Goal: Task Accomplishment & Management: Manage account settings

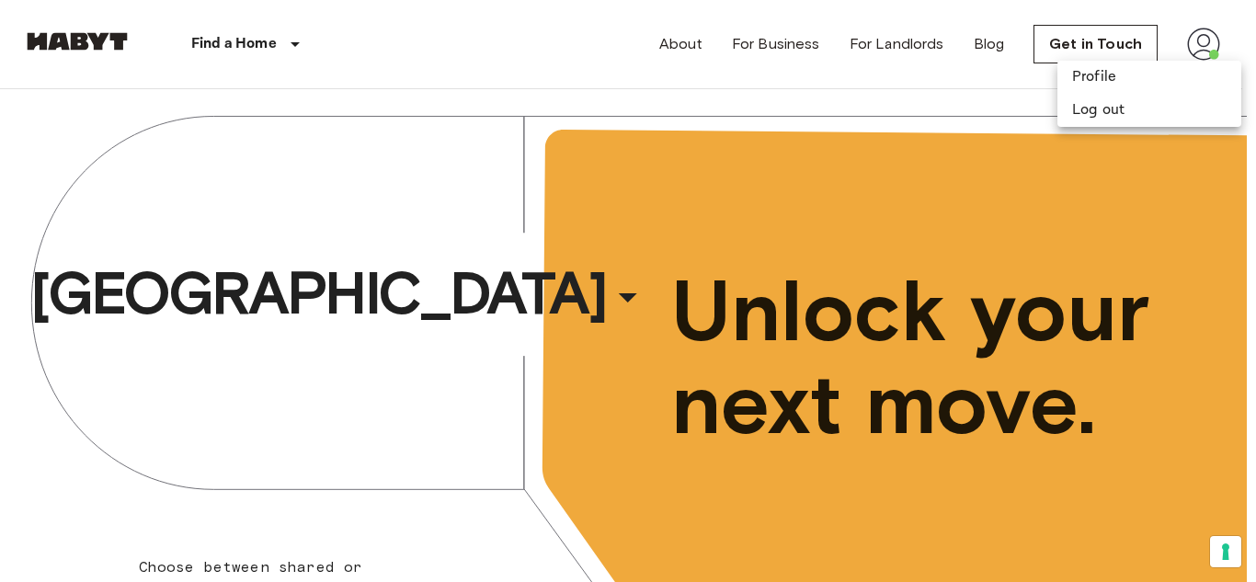
click at [793, 87] on div at bounding box center [628, 291] width 1256 height 582
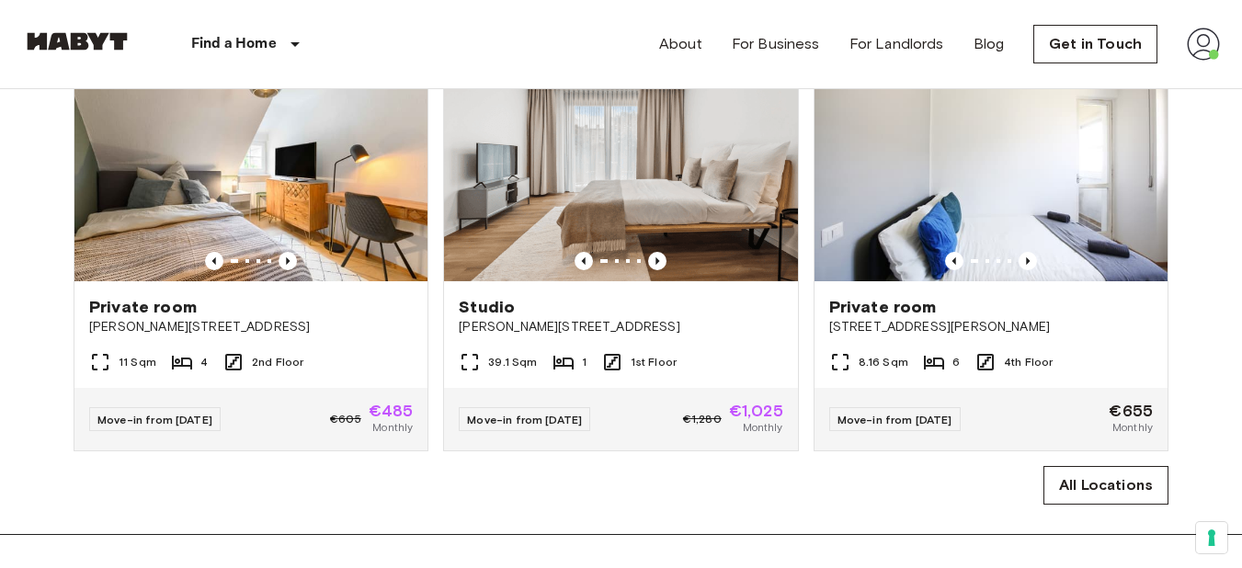
scroll to position [1171, 5]
click at [1083, 43] on link "Get in Touch" at bounding box center [1095, 44] width 124 height 39
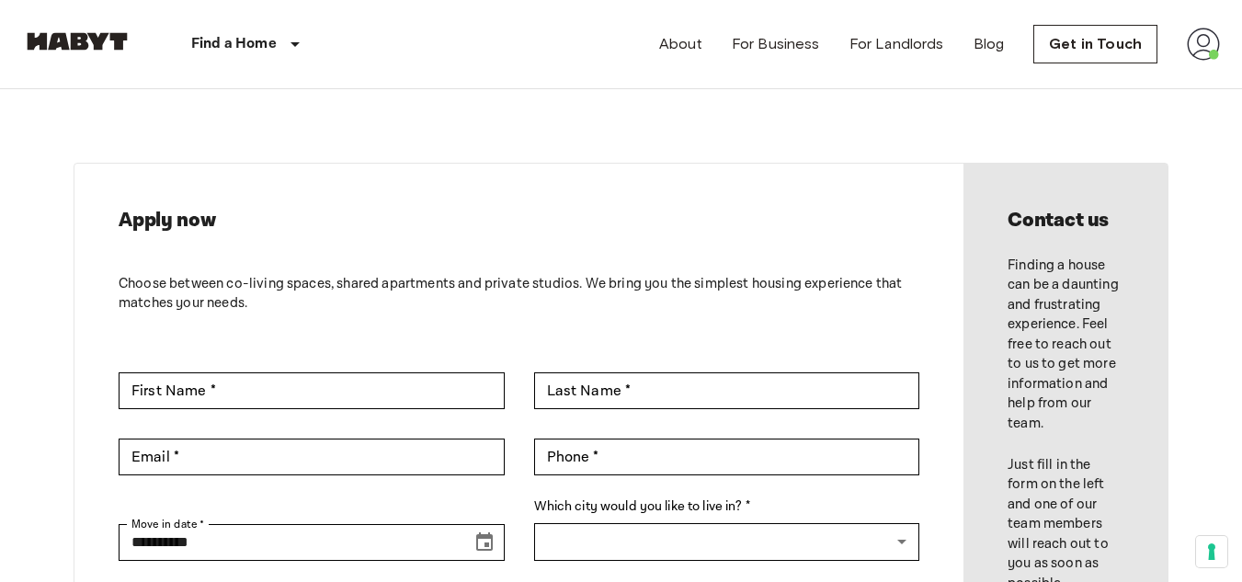
click at [1218, 46] on img at bounding box center [1203, 44] width 33 height 33
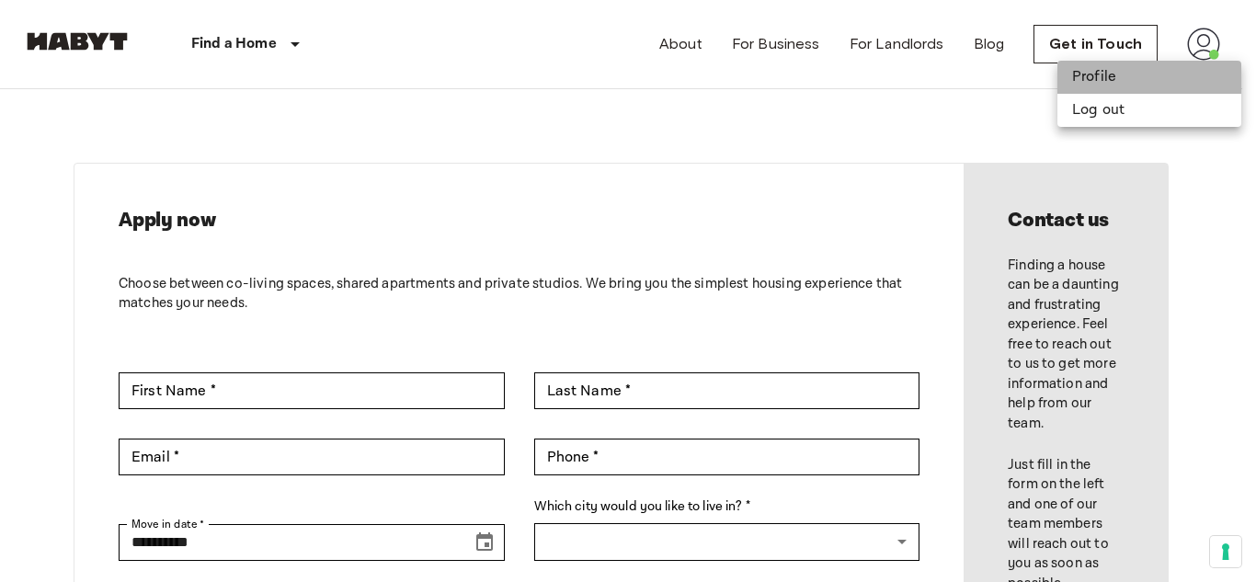
click at [1145, 79] on li "Profile" at bounding box center [1149, 77] width 184 height 33
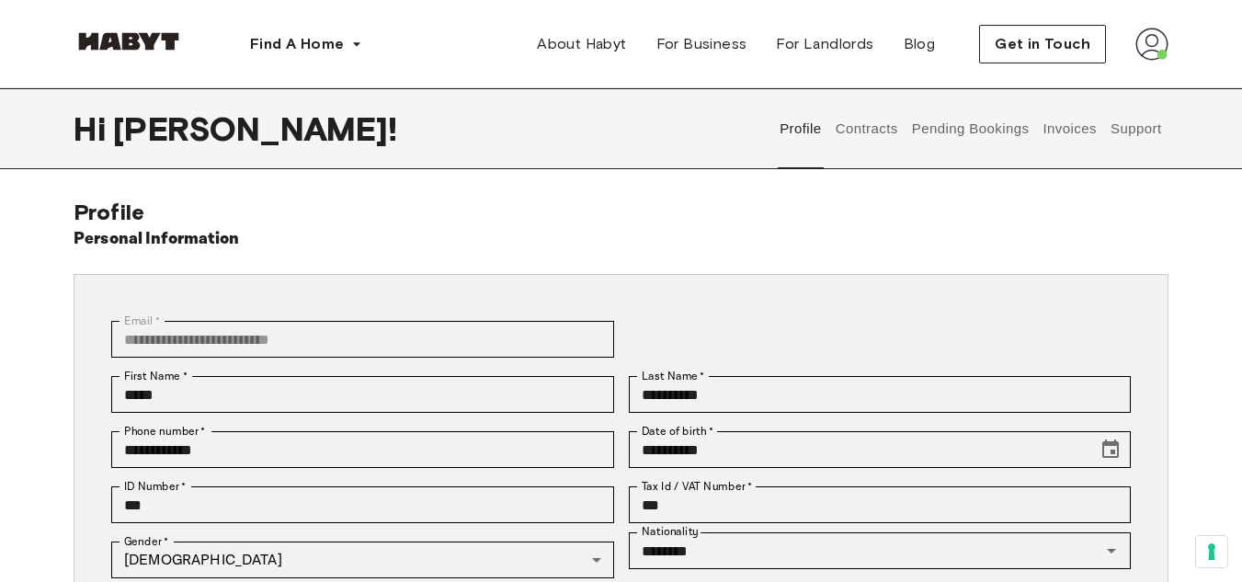
click at [945, 135] on button "Pending Bookings" at bounding box center [970, 128] width 122 height 81
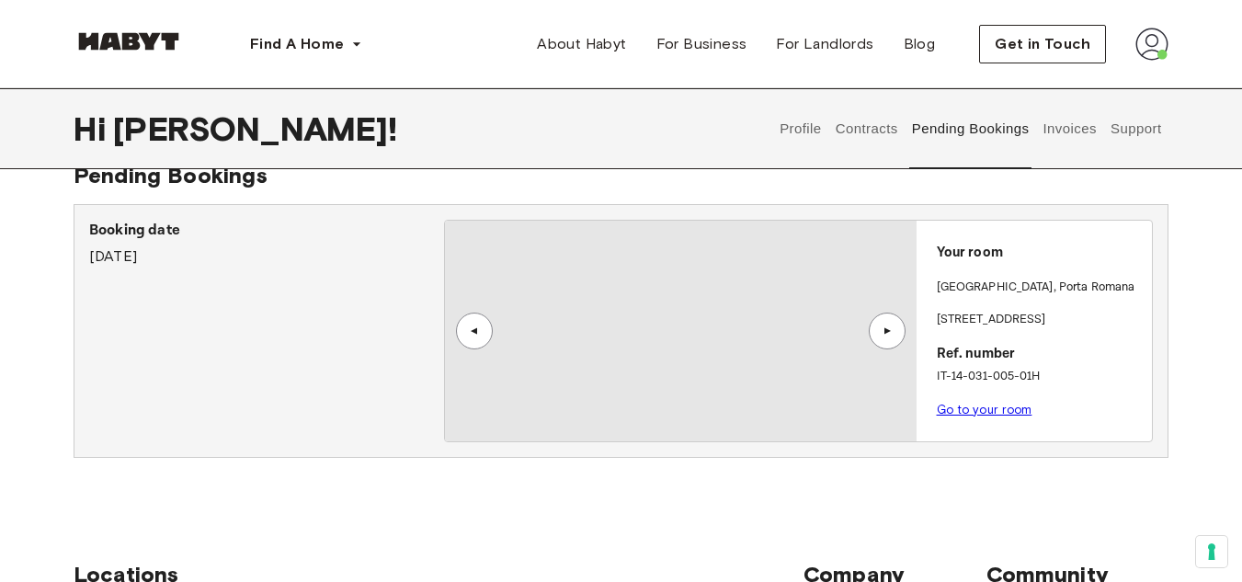
scroll to position [29, 0]
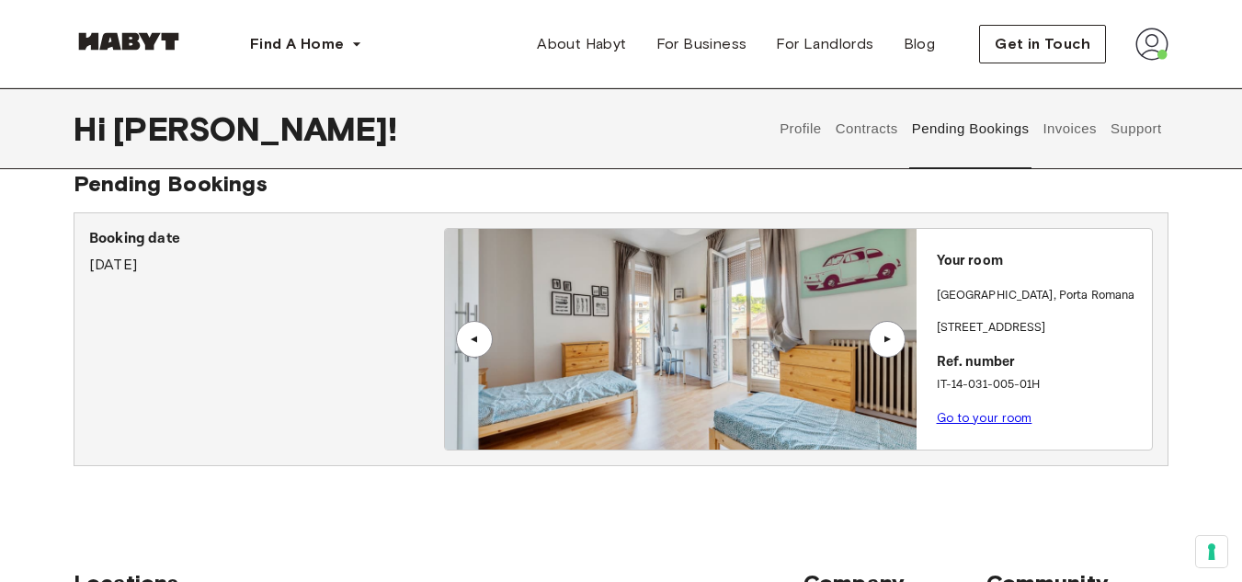
click at [893, 338] on div "▲" at bounding box center [887, 339] width 18 height 11
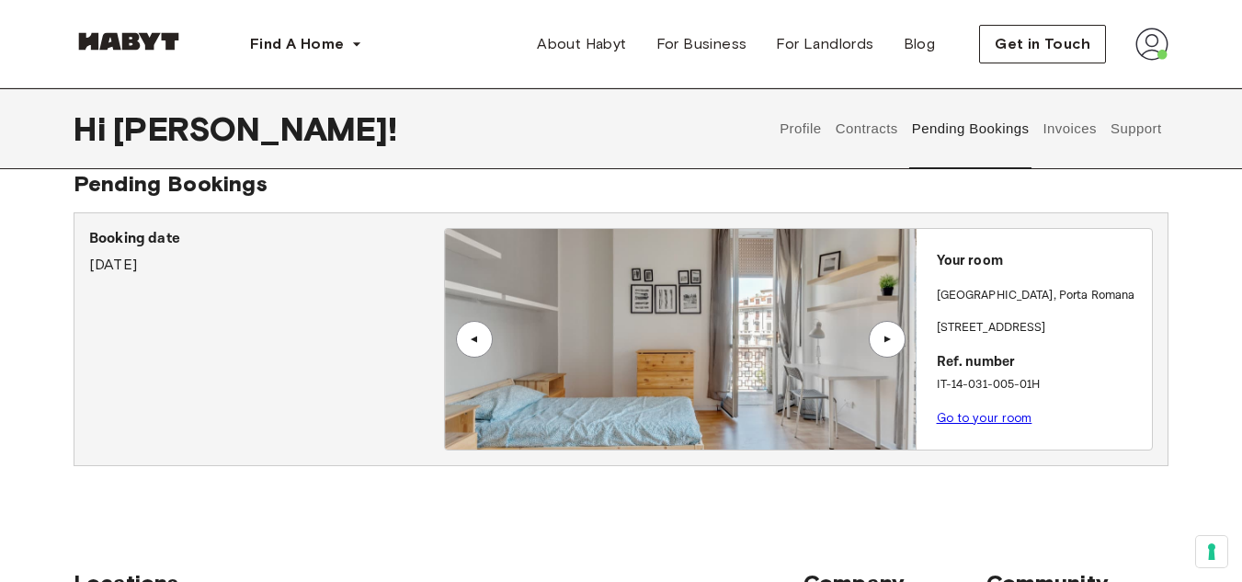
click at [893, 338] on div "▲" at bounding box center [887, 339] width 18 height 11
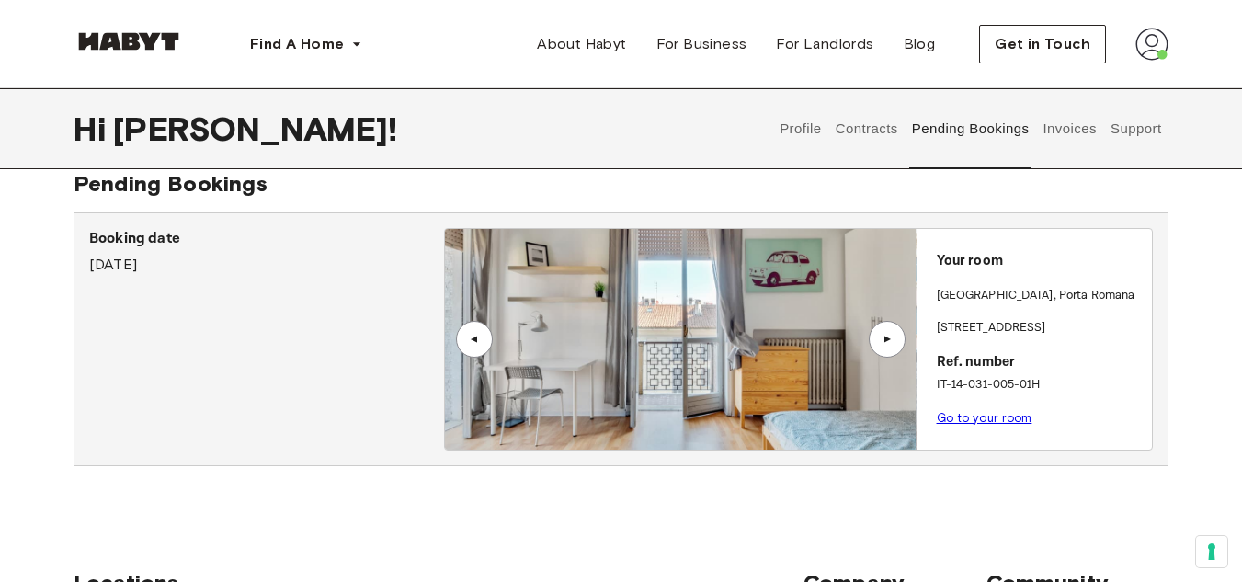
click at [889, 338] on div "▲" at bounding box center [887, 339] width 18 height 11
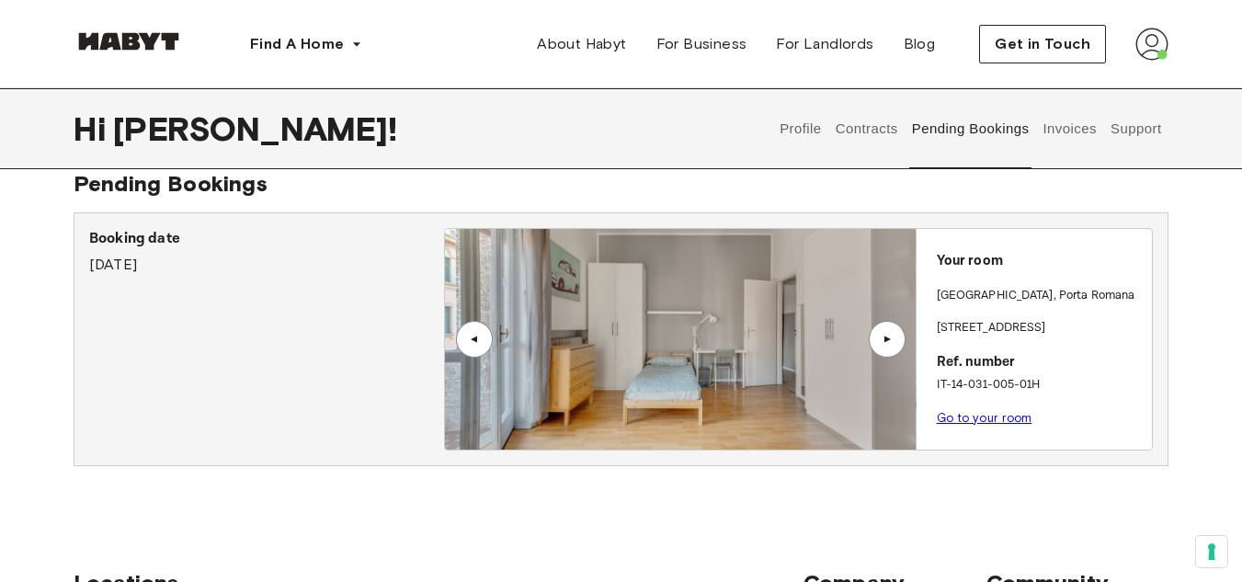
click at [889, 338] on div "▲" at bounding box center [887, 339] width 18 height 11
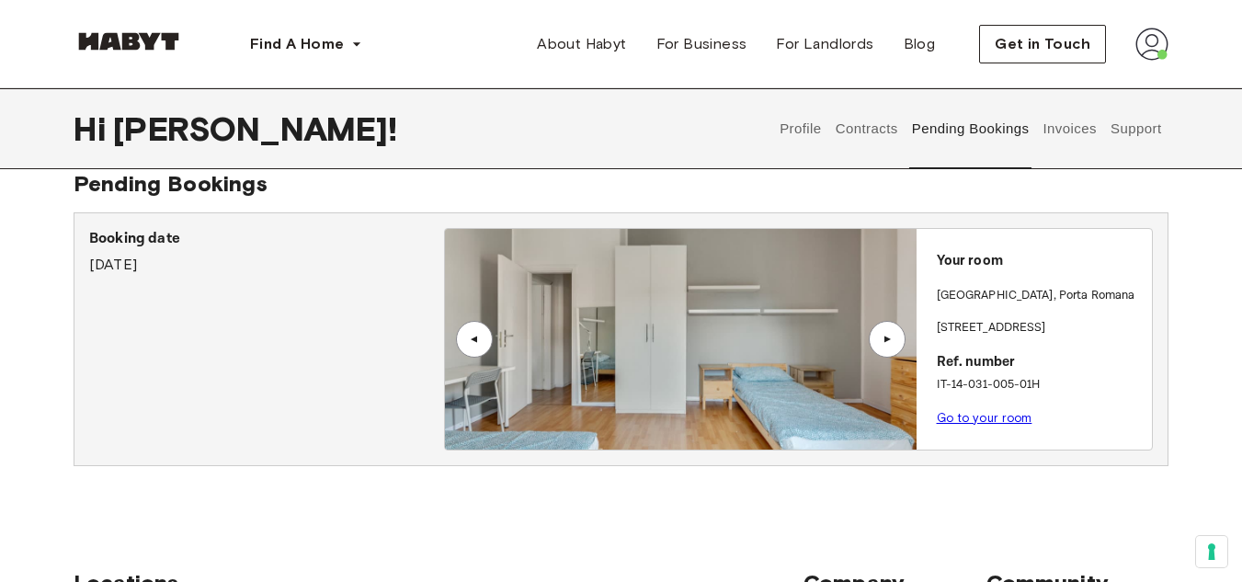
click at [889, 338] on div "▲" at bounding box center [887, 339] width 18 height 11
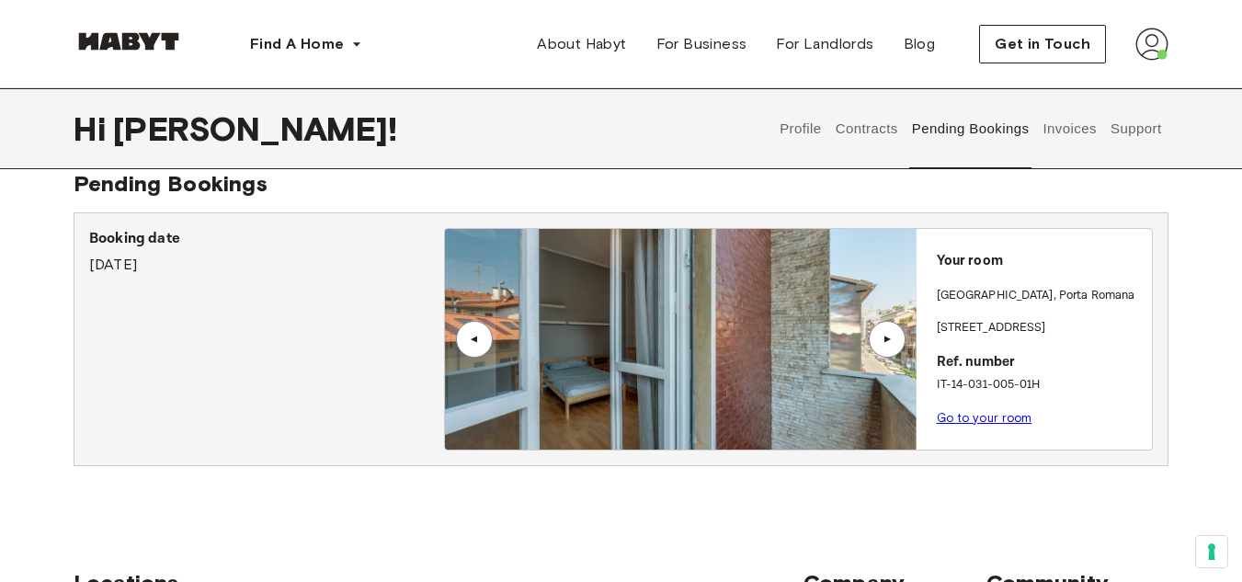
click at [889, 338] on div "▲" at bounding box center [887, 339] width 18 height 11
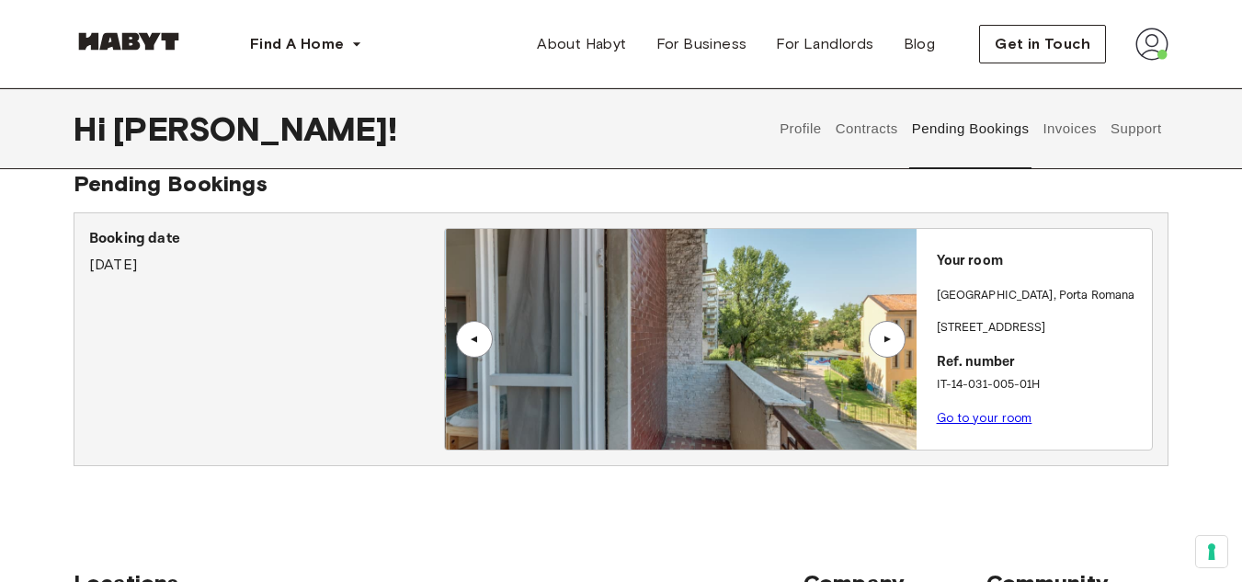
click at [889, 338] on div "▲" at bounding box center [887, 339] width 18 height 11
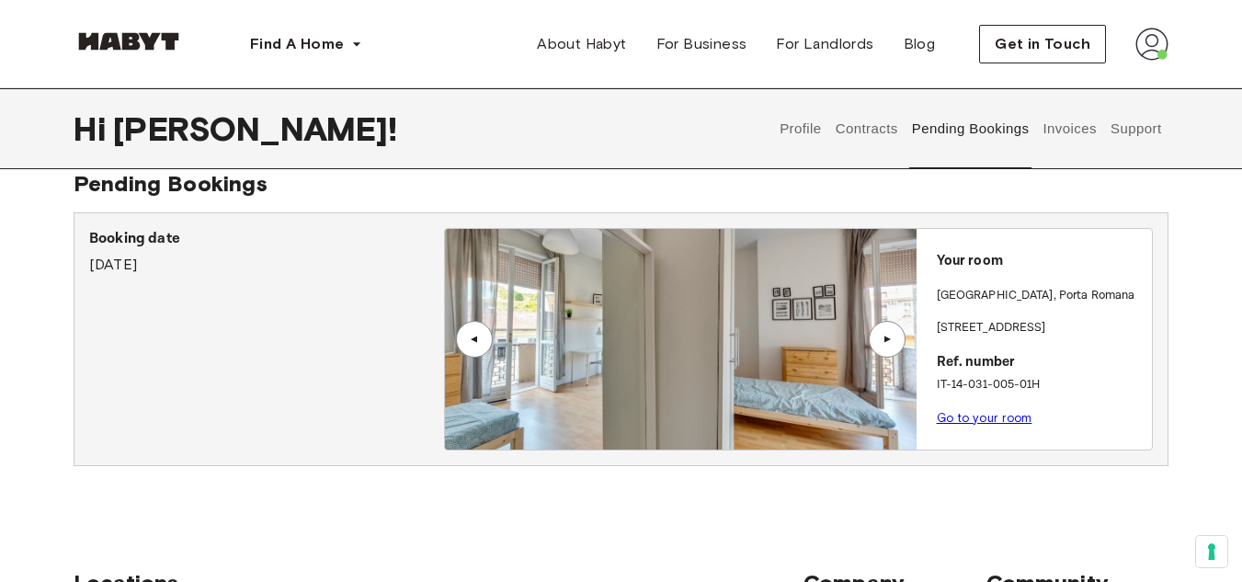
click at [889, 338] on div "▲" at bounding box center [887, 339] width 18 height 11
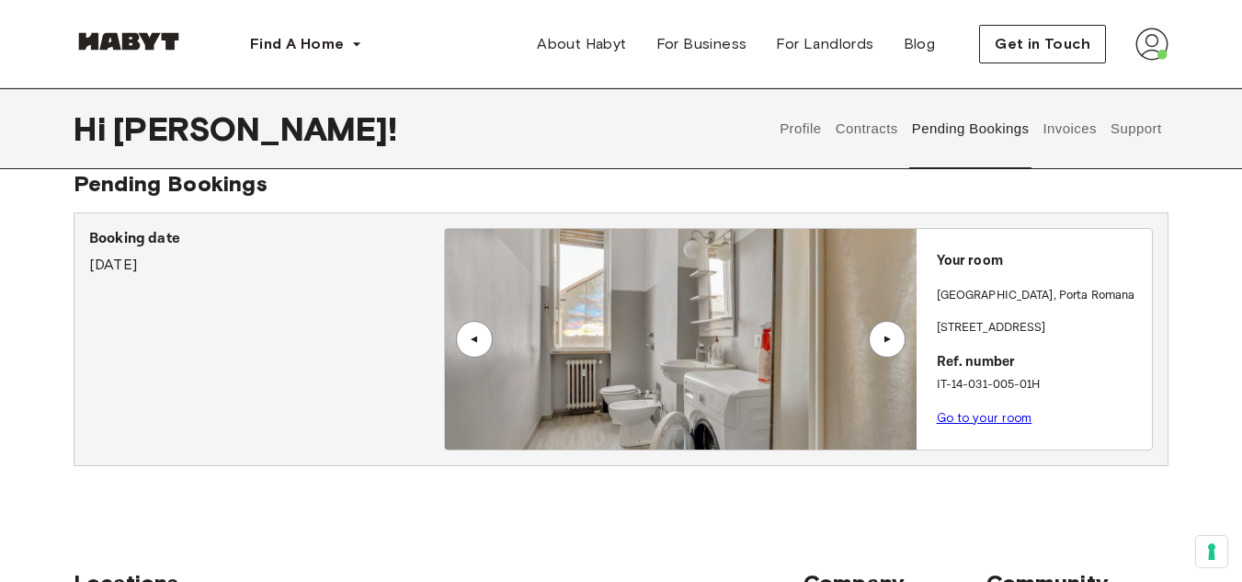
click at [889, 338] on div "▲" at bounding box center [887, 339] width 18 height 11
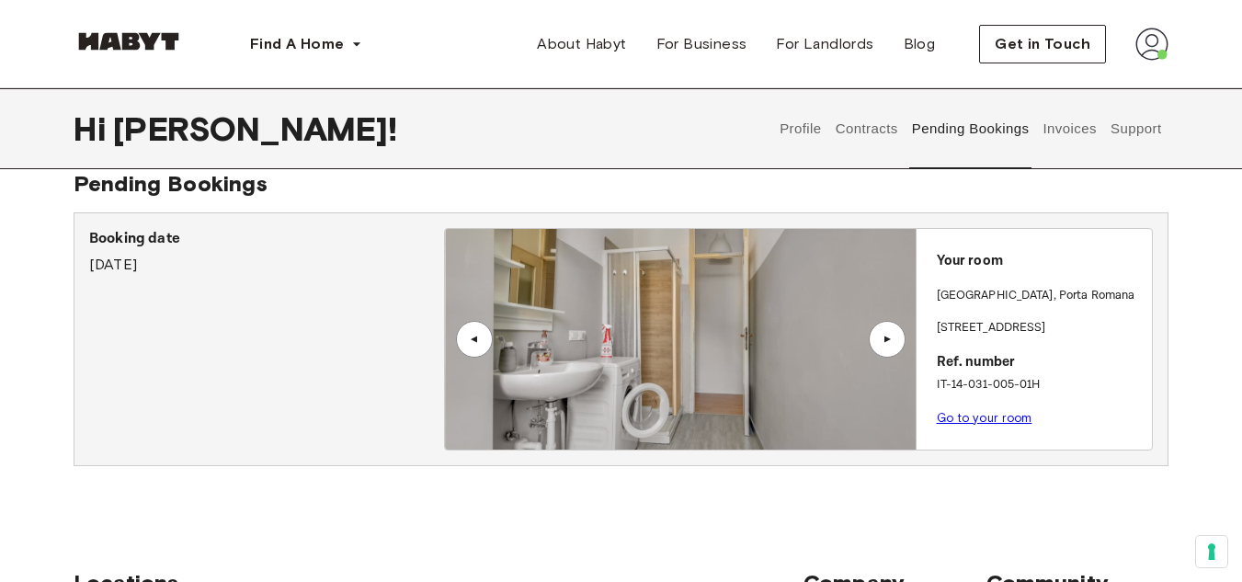
click at [889, 338] on div "▲" at bounding box center [887, 339] width 18 height 11
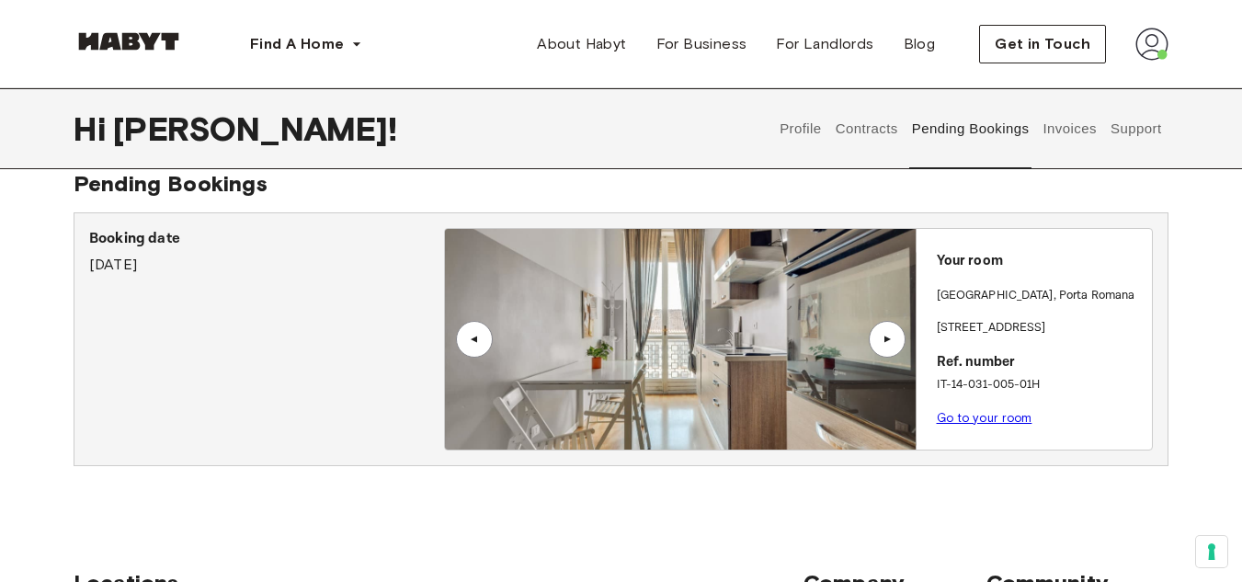
click at [889, 338] on div "▲" at bounding box center [887, 339] width 18 height 11
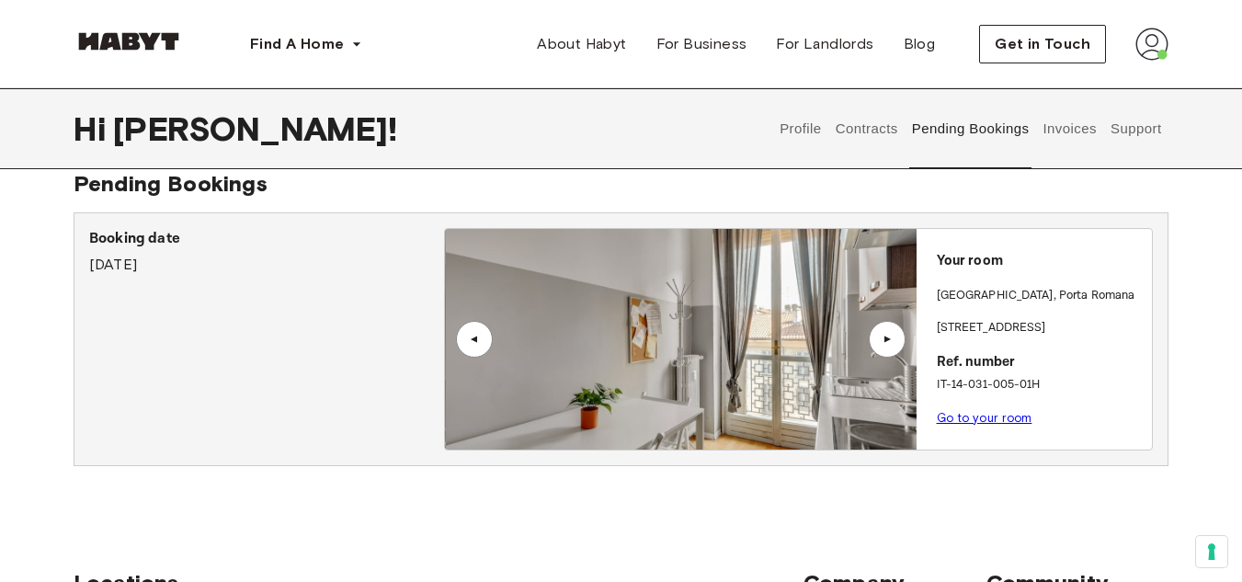
click at [889, 338] on div "▲" at bounding box center [887, 339] width 18 height 11
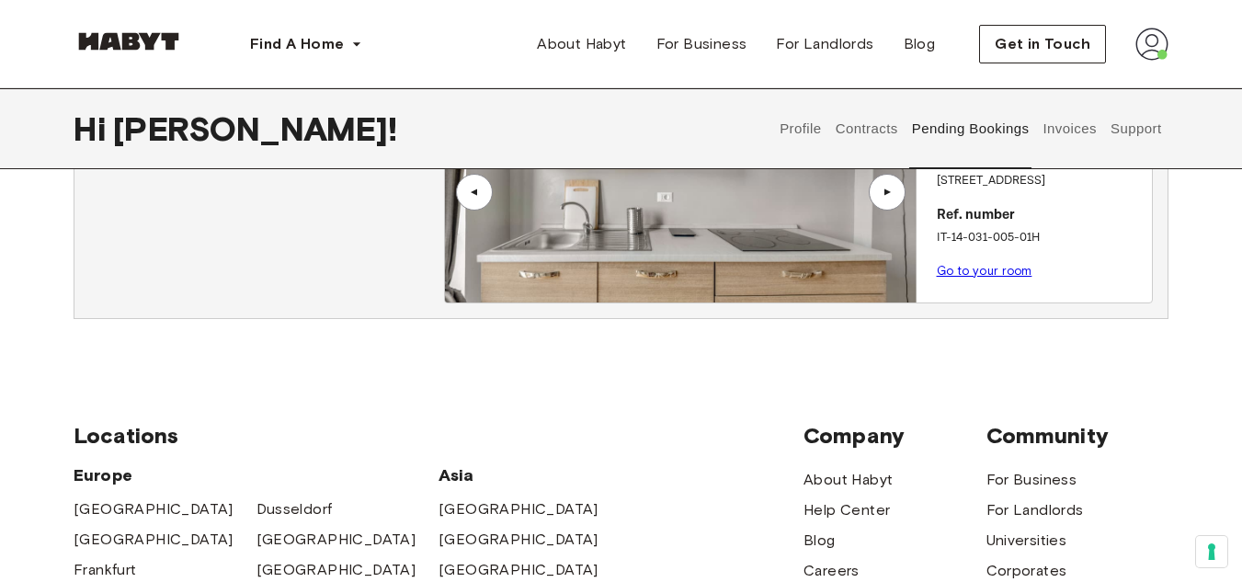
scroll to position [0, 0]
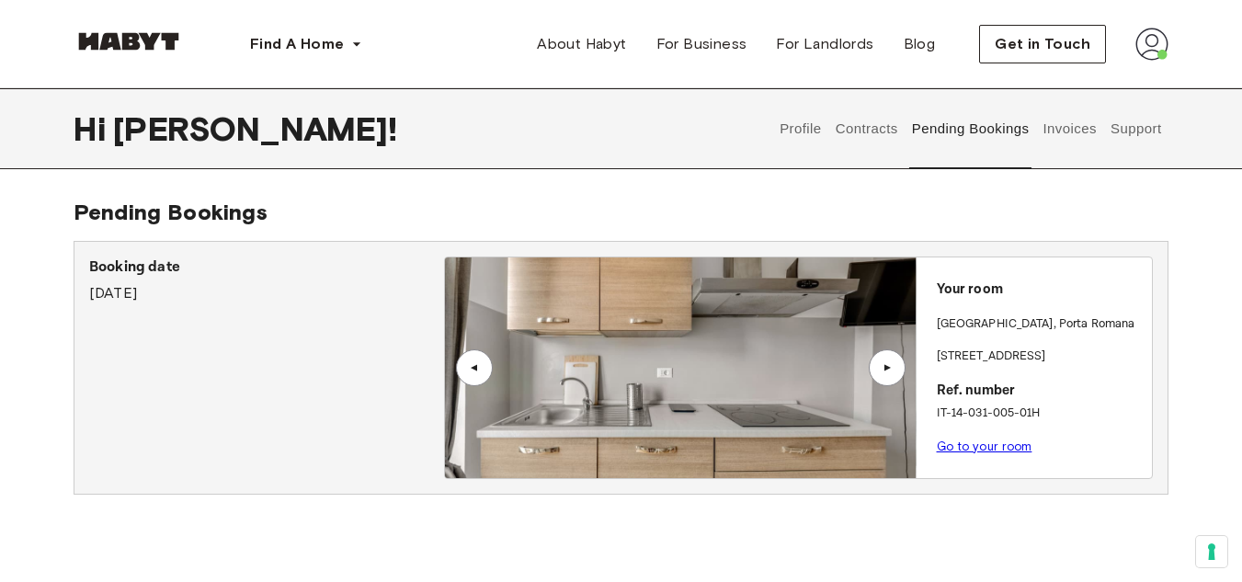
click at [971, 284] on p "Your room" at bounding box center [1041, 290] width 208 height 21
click at [942, 448] on link "Go to your room" at bounding box center [985, 447] width 96 height 14
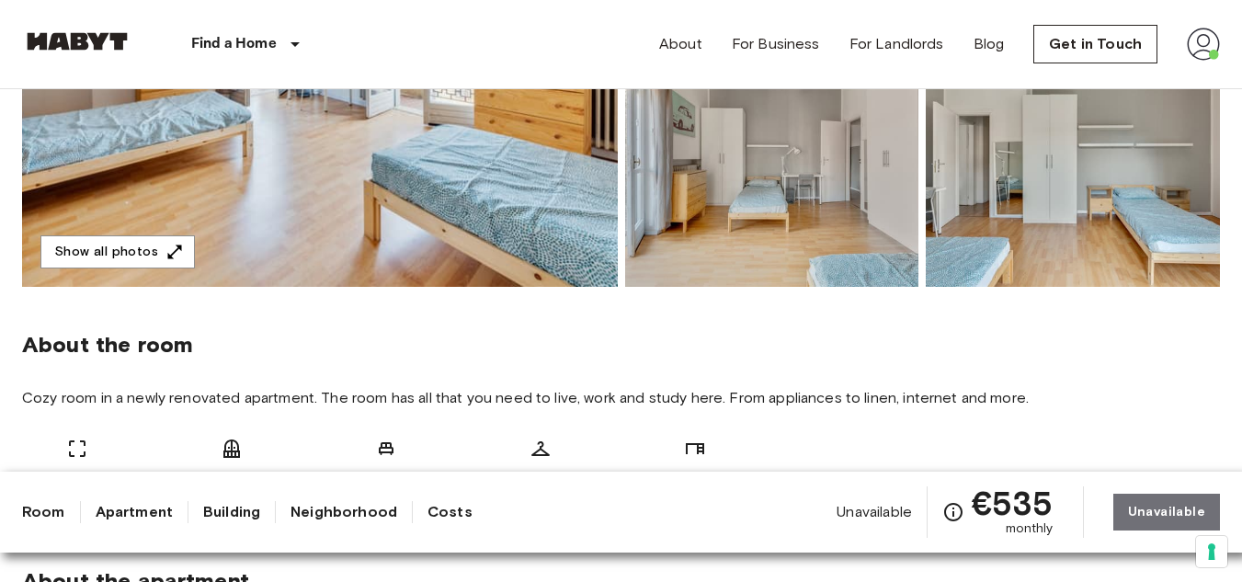
scroll to position [451, 0]
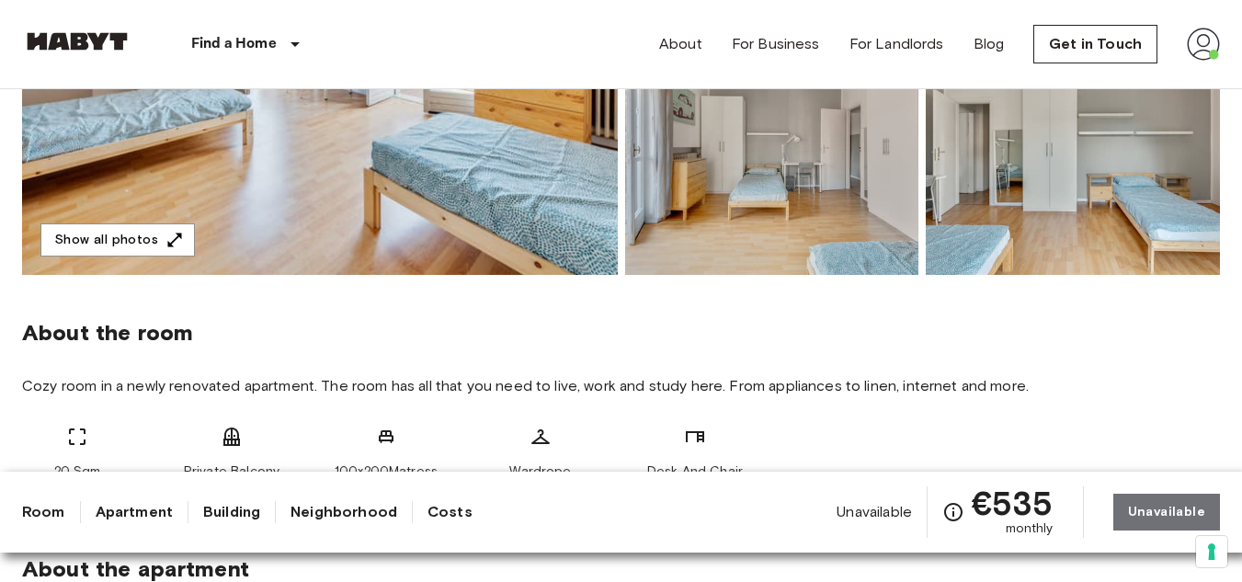
click at [40, 515] on link "Room" at bounding box center [43, 512] width 43 height 22
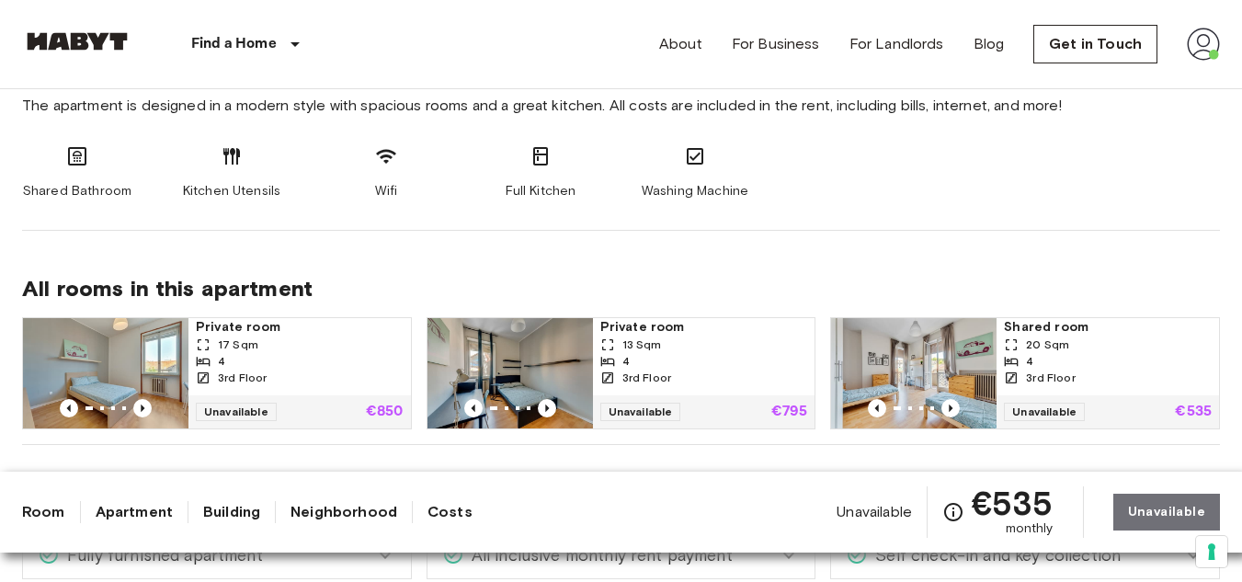
scroll to position [968, 0]
click at [245, 325] on span "Private room" at bounding box center [300, 326] width 208 height 18
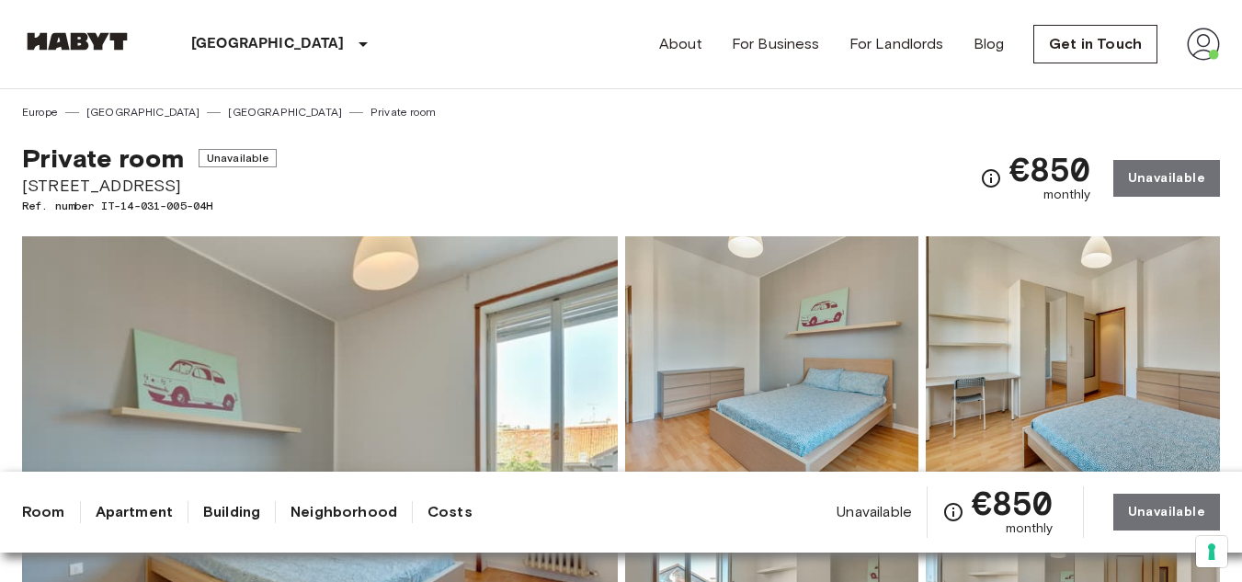
click at [1193, 36] on img at bounding box center [1203, 44] width 33 height 33
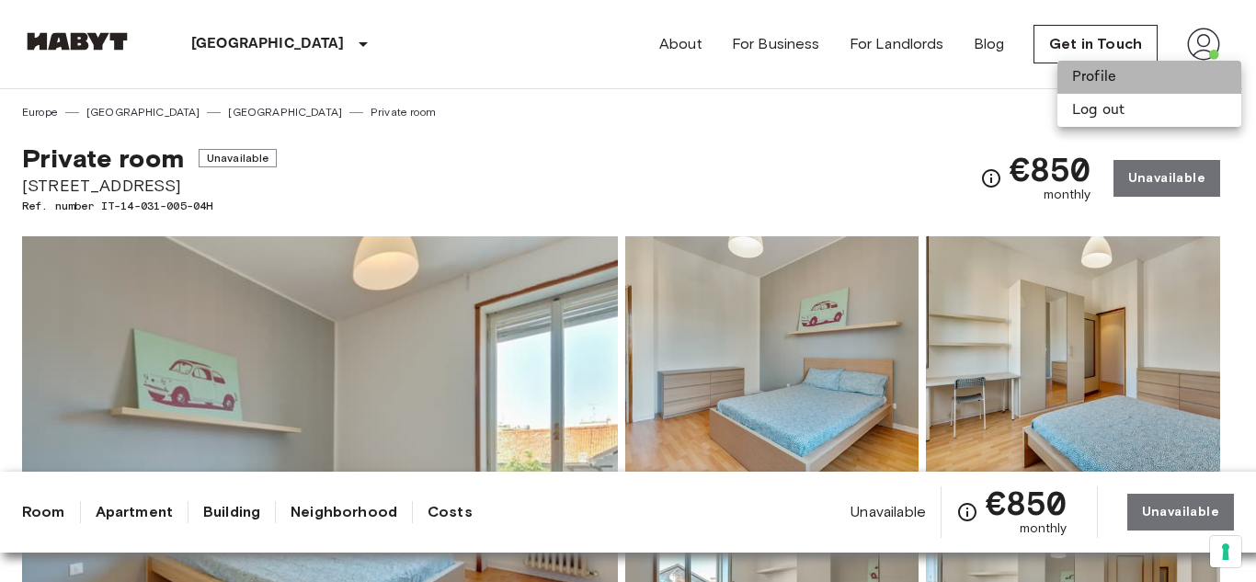
click at [1102, 84] on li "Profile" at bounding box center [1149, 77] width 184 height 33
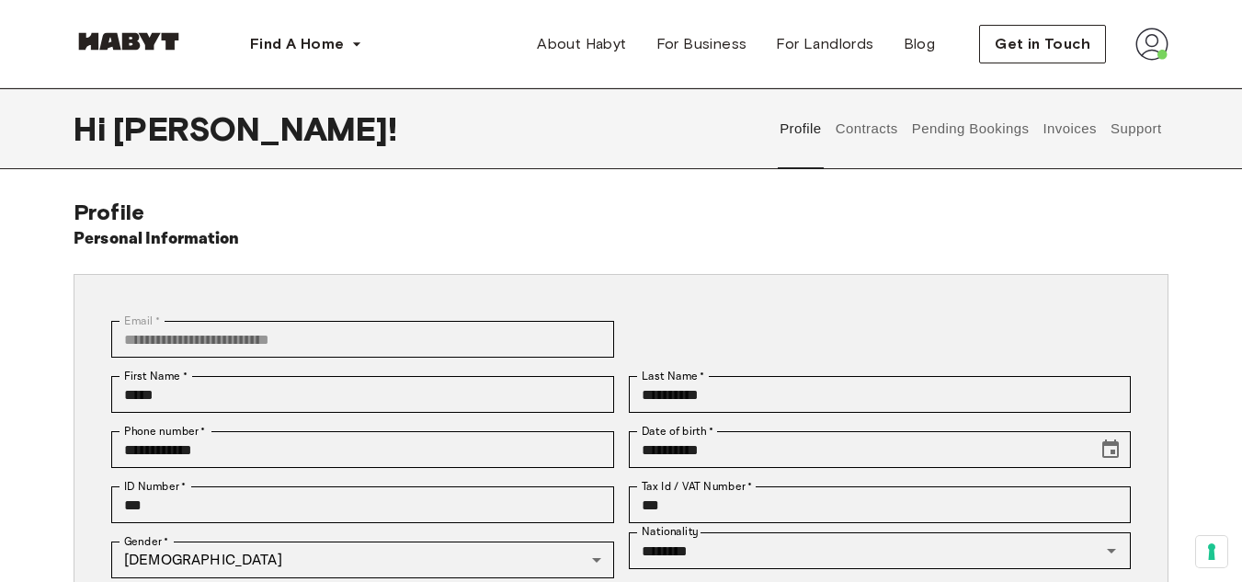
click at [1069, 136] on button "Invoices" at bounding box center [1070, 128] width 58 height 81
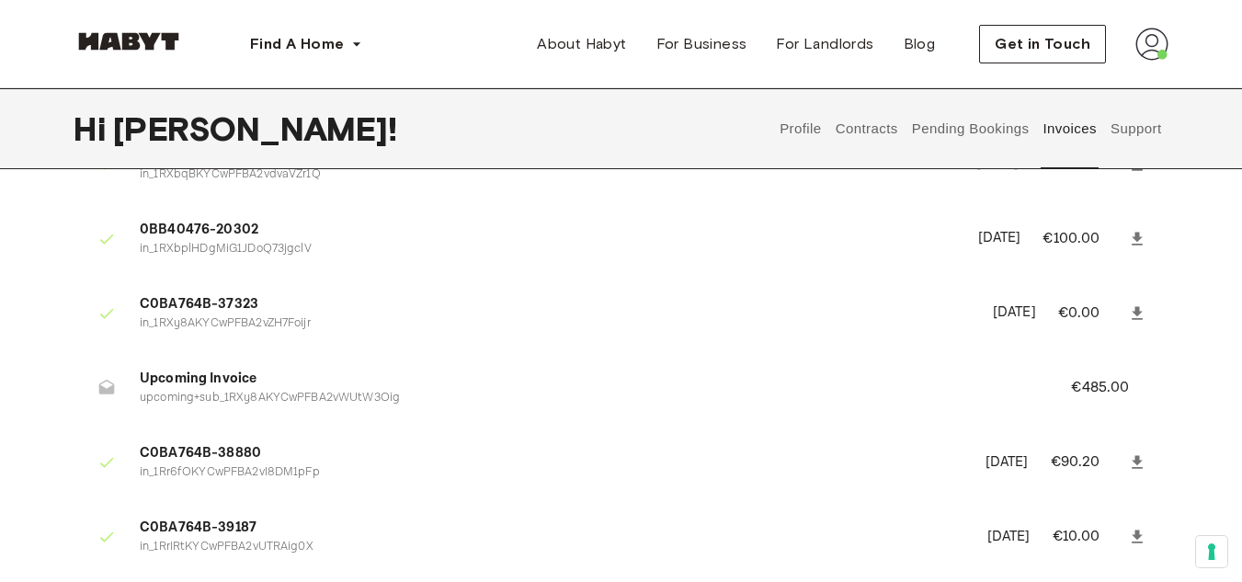
scroll to position [113, 0]
click at [986, 466] on p "[DATE]" at bounding box center [1007, 465] width 43 height 21
click at [1125, 462] on link at bounding box center [1137, 465] width 33 height 33
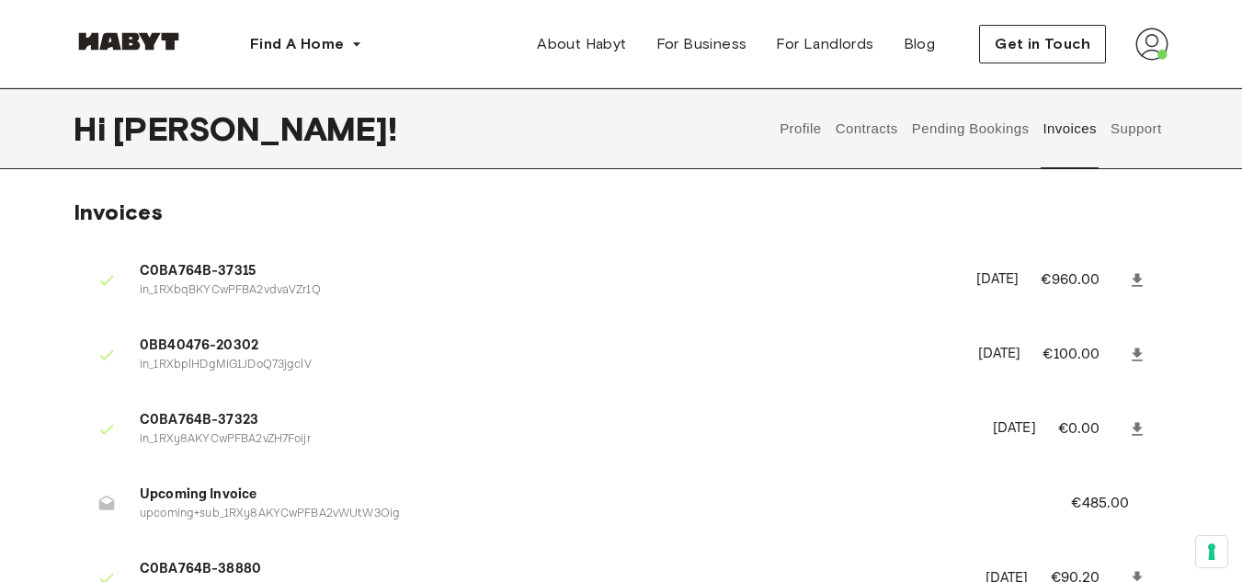
click at [875, 126] on button "Contracts" at bounding box center [866, 128] width 67 height 81
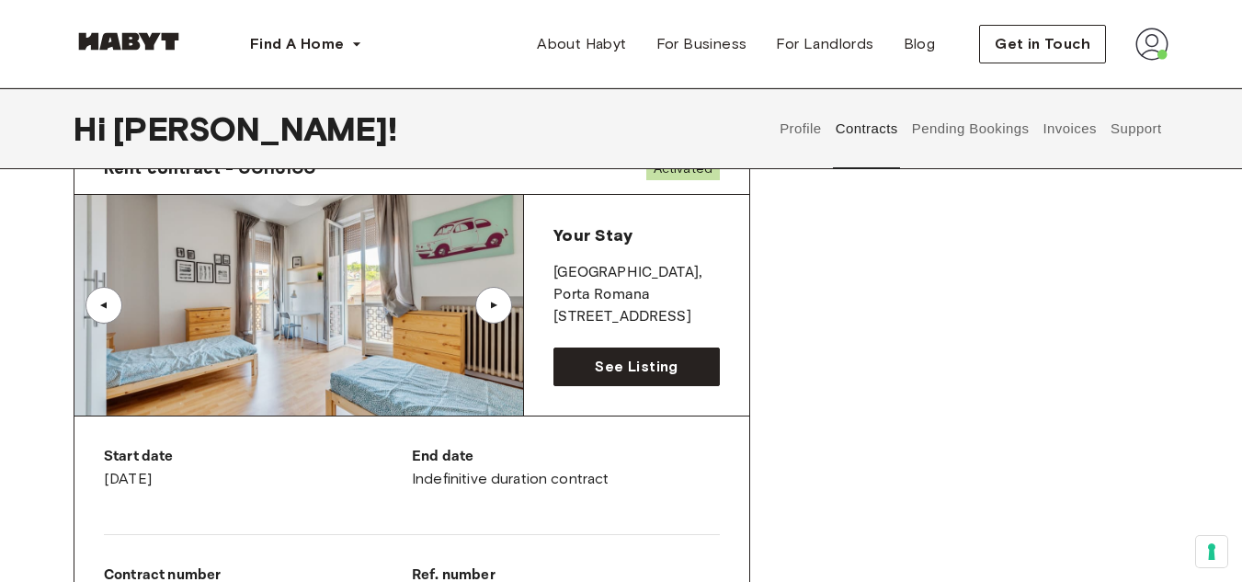
scroll to position [117, 0]
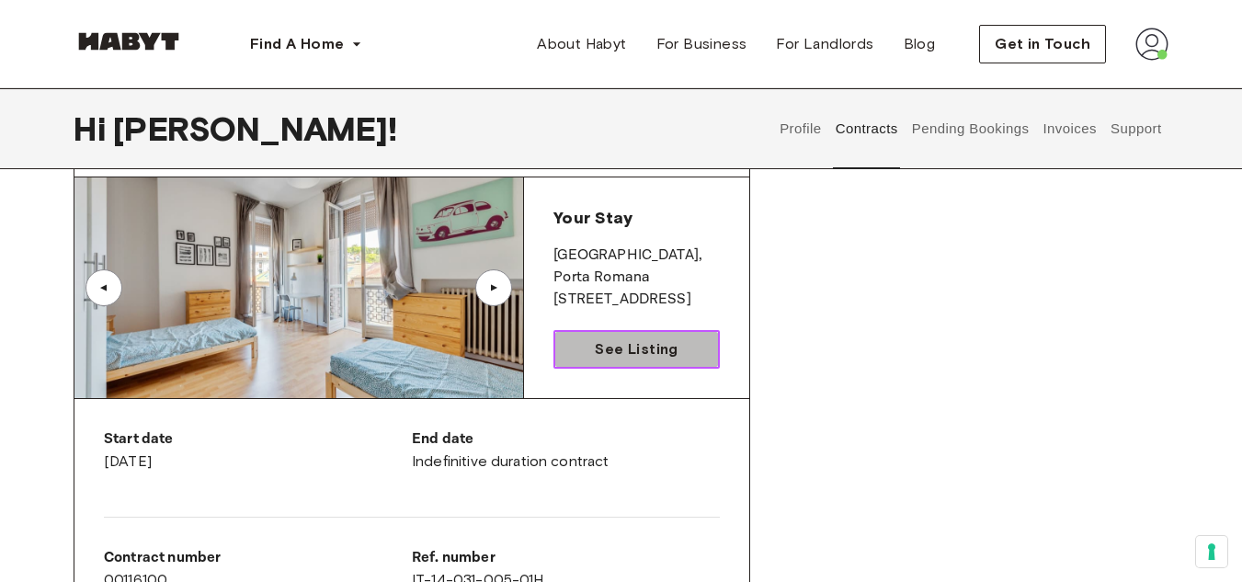
click at [640, 347] on span "See Listing" at bounding box center [636, 349] width 83 height 22
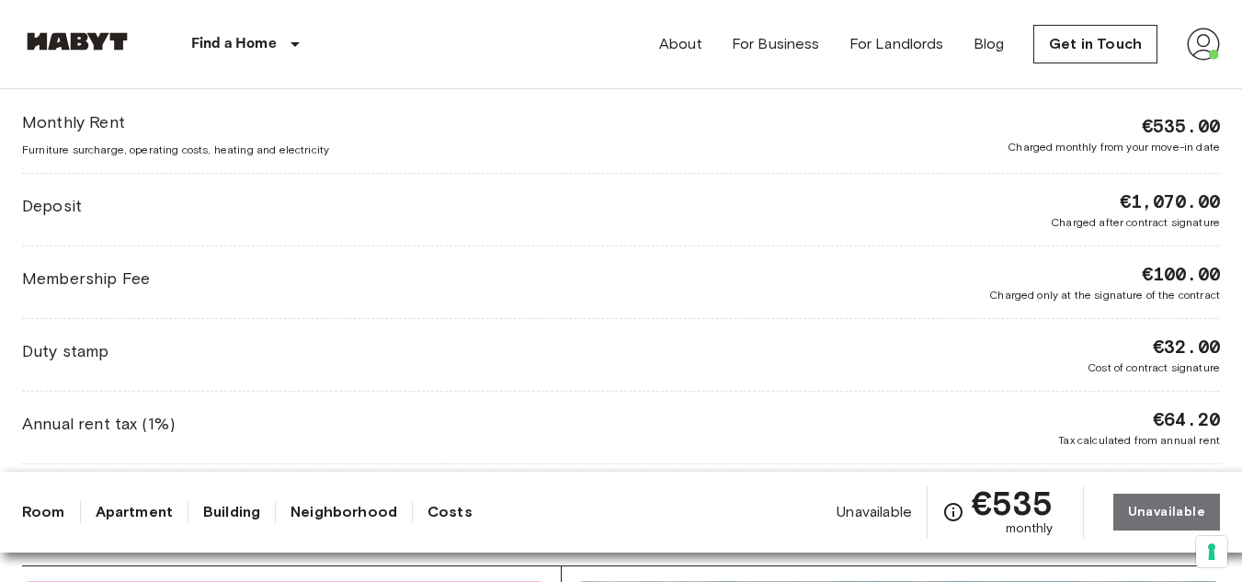
scroll to position [1771, 0]
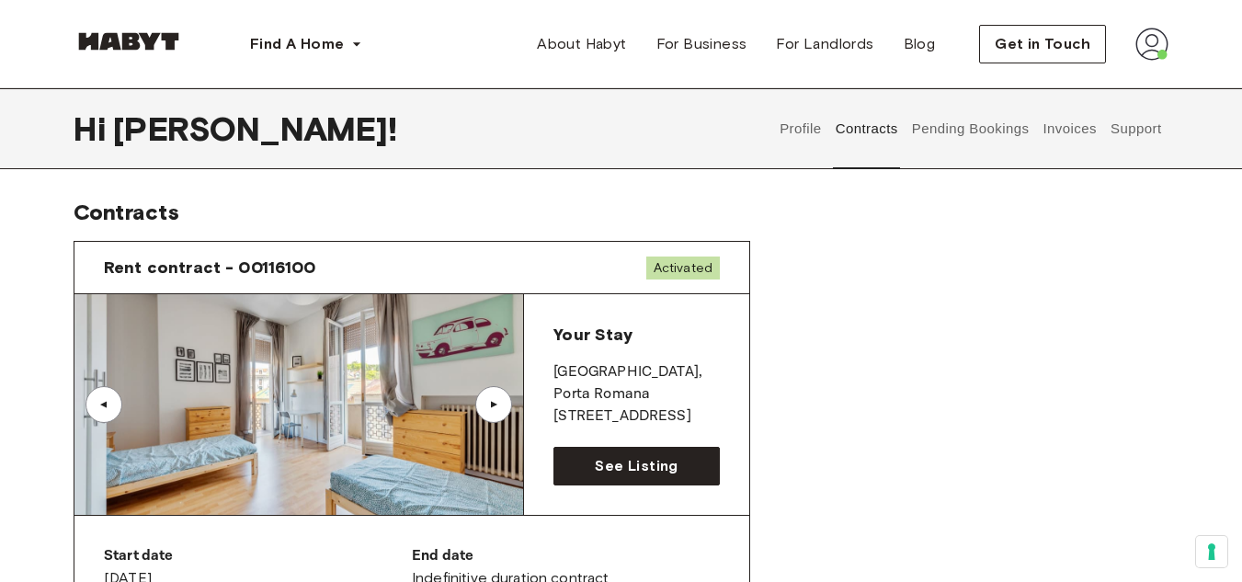
click at [1136, 140] on button "Support" at bounding box center [1136, 128] width 56 height 81
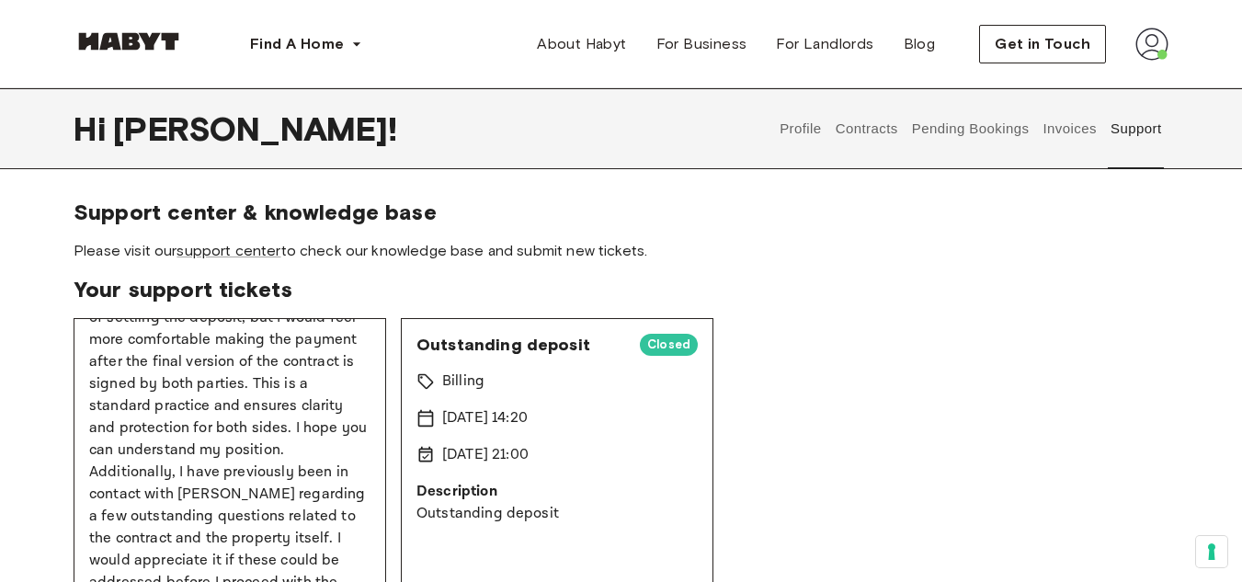
click at [242, 260] on span "Please visit our support center to check our knowledge base and submit new tick…" at bounding box center [621, 251] width 1095 height 20
click at [234, 254] on link "support center" at bounding box center [229, 250] width 104 height 17
